Goal: Information Seeking & Learning: Learn about a topic

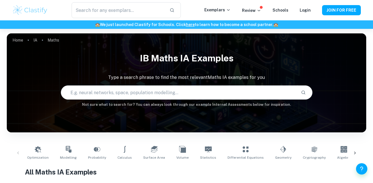
checkbox input "true"
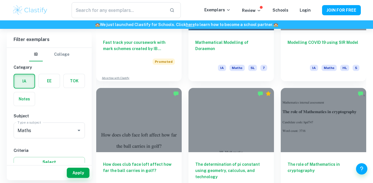
scroll to position [472, 0]
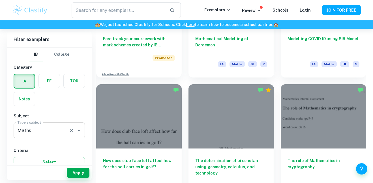
click at [42, 136] on div "Maths Type a subject" at bounding box center [49, 130] width 71 height 16
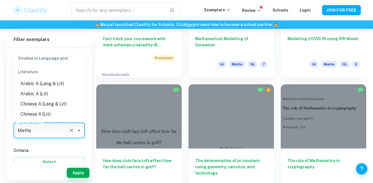
scroll to position [713, 0]
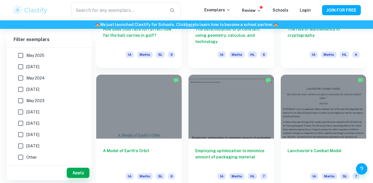
scroll to position [604, 0]
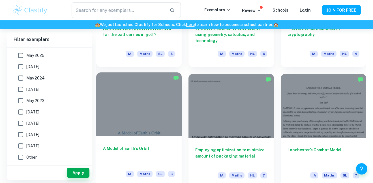
click at [174, 101] on div at bounding box center [138, 104] width 85 height 64
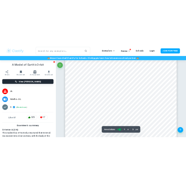
scroll to position [671, 0]
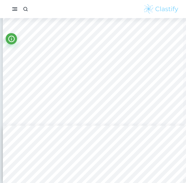
type input "13"
